Goal: Information Seeking & Learning: Learn about a topic

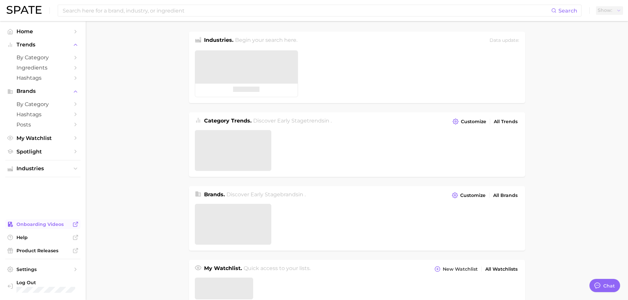
type textarea "x"
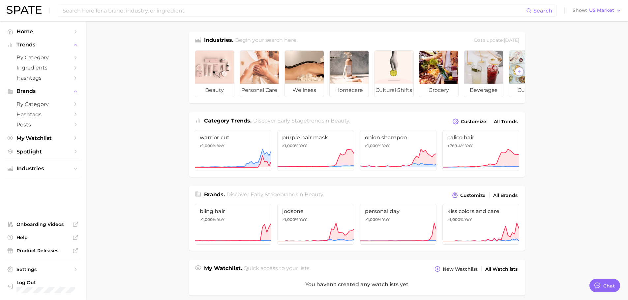
click at [110, 88] on main "Industries. Begin your search here. Data update: June 29th, 2025 beauty persona…" at bounding box center [357, 273] width 542 height 505
click at [206, 15] on input at bounding box center [294, 10] width 464 height 11
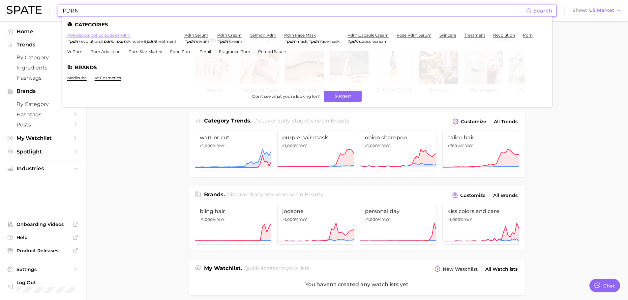
type input "PDRN"
click at [93, 33] on link "polydeoxyribonucleotide (pdrn)" at bounding box center [98, 35] width 63 height 5
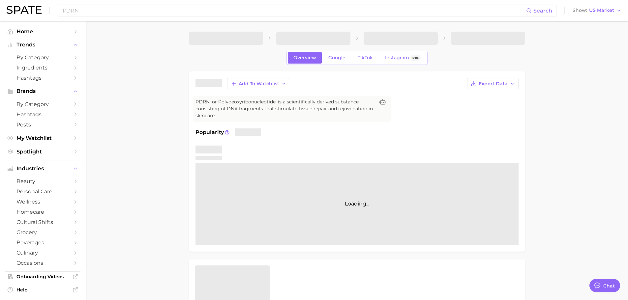
type textarea "x"
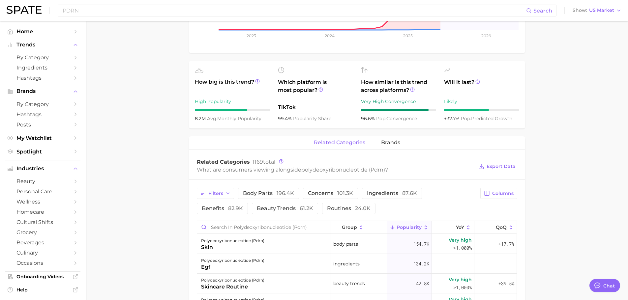
scroll to position [132, 0]
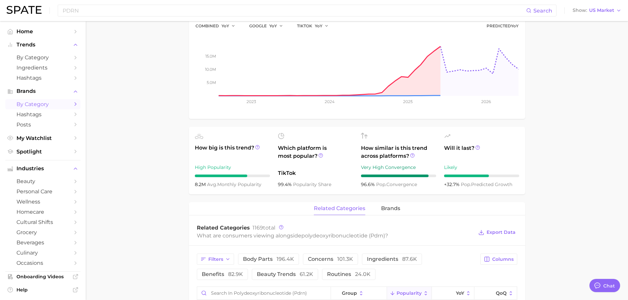
click at [41, 104] on span "by Category" at bounding box center [42, 104] width 53 height 6
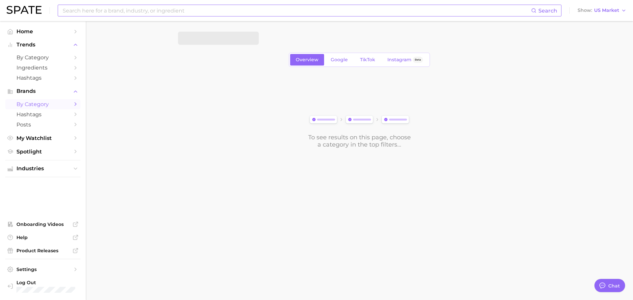
click at [186, 8] on input at bounding box center [296, 10] width 469 height 11
type input "g"
type input "medicube"
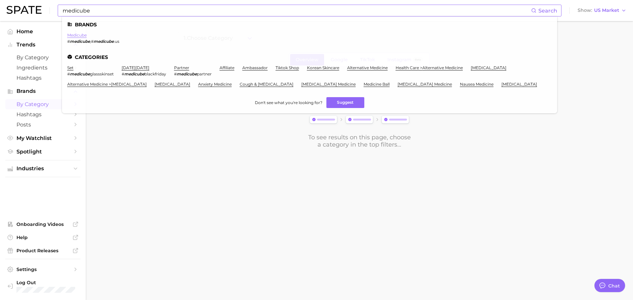
click at [84, 37] on link "medicube" at bounding box center [76, 35] width 19 height 5
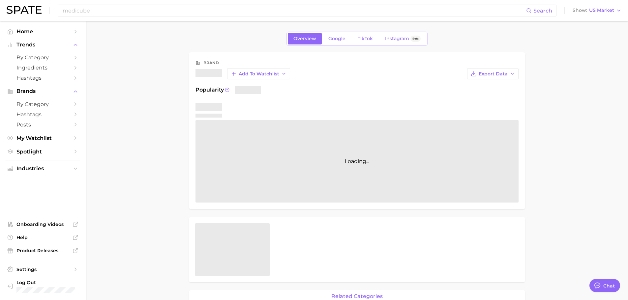
click at [141, 79] on main "Overview Google TikTok Instagram Beta brand Add to Watchlist Export Data Popula…" at bounding box center [357, 301] width 542 height 560
click at [149, 107] on main "Overview Google TikTok Instagram Beta brand Add to Watchlist Export Data Popula…" at bounding box center [357, 301] width 542 height 560
